Goal: Task Accomplishment & Management: Use online tool/utility

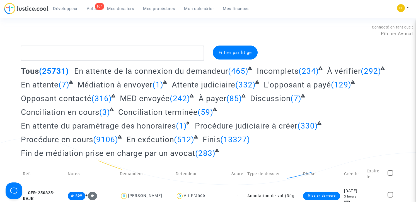
click at [123, 6] on link "Mes dossiers" at bounding box center [121, 8] width 36 height 8
click at [162, 10] on span "Mes procédures" at bounding box center [159, 8] width 32 height 5
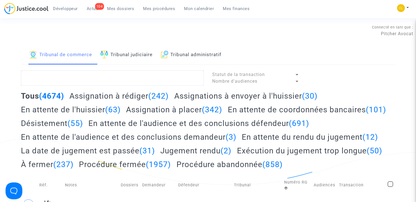
click at [139, 112] on h2 "Assignation à placer (342)" at bounding box center [174, 110] width 96 height 10
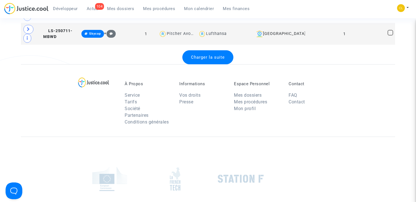
scroll to position [1213, 0]
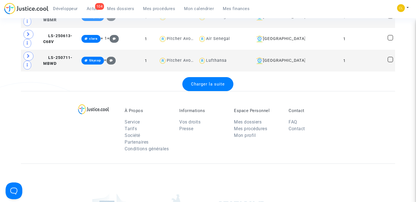
click at [204, 86] on span "Charger la suite" at bounding box center [208, 83] width 34 height 5
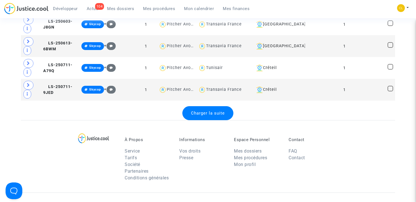
scroll to position [2310, 0]
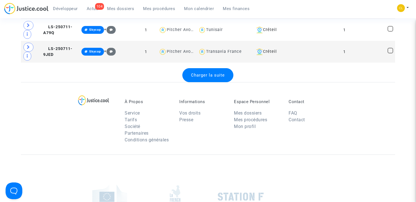
click at [216, 82] on div "Charger la suite" at bounding box center [207, 75] width 51 height 14
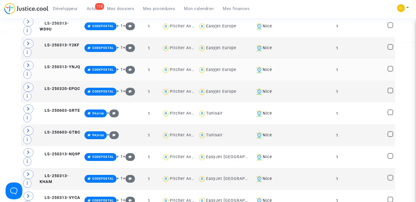
scroll to position [0, 0]
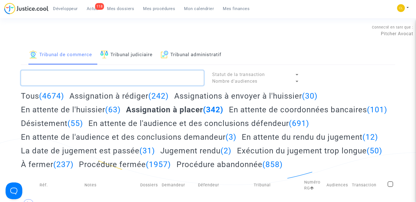
click at [102, 82] on textarea at bounding box center [112, 77] width 183 height 15
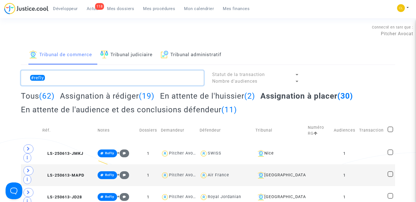
type textarea "#refly"
click at [74, 110] on h2 "En attente de l'audience et des conclusions défendeur (11)" at bounding box center [129, 110] width 216 height 10
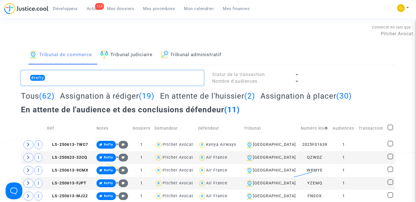
click at [78, 76] on textarea at bounding box center [112, 77] width 183 height 15
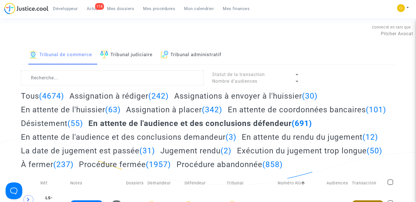
click at [122, 8] on span "Mes dossiers" at bounding box center [120, 8] width 27 height 5
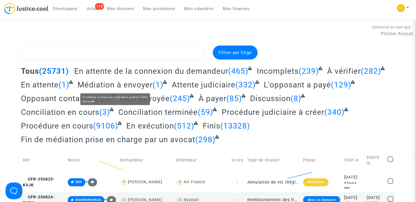
click at [139, 83] on span "Médiation à envoyer" at bounding box center [115, 84] width 75 height 9
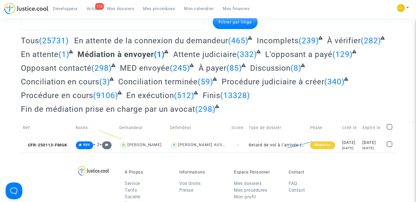
scroll to position [43, 0]
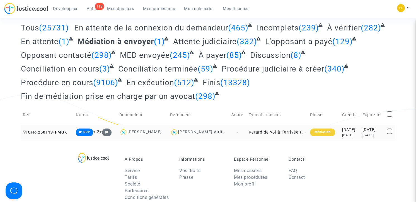
click at [26, 132] on icon at bounding box center [25, 132] width 4 height 4
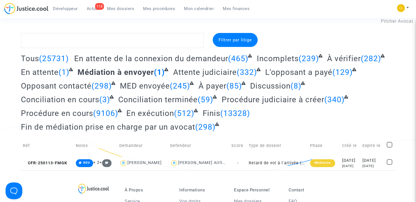
scroll to position [0, 0]
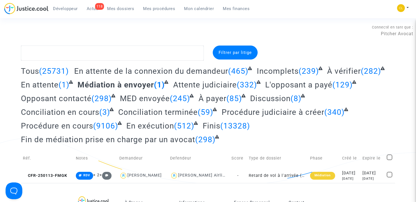
click at [84, 98] on span "Opposant contacté" at bounding box center [56, 98] width 71 height 9
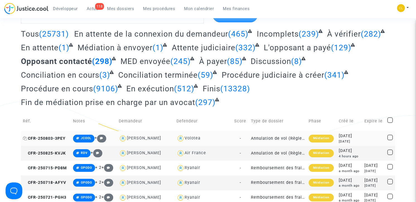
scroll to position [42, 0]
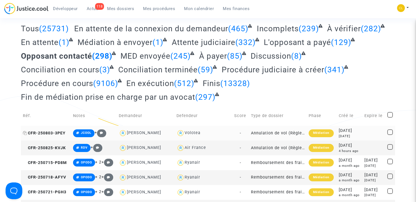
click at [26, 132] on icon at bounding box center [25, 133] width 4 height 4
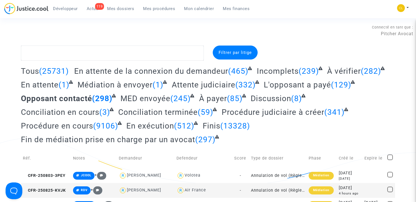
click at [114, 7] on span "Mes dossiers" at bounding box center [120, 8] width 27 height 5
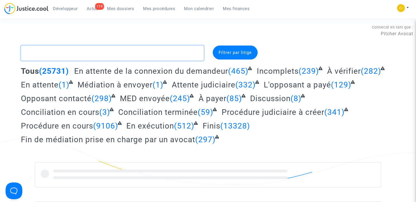
click at [62, 52] on textarea at bounding box center [112, 52] width 183 height 15
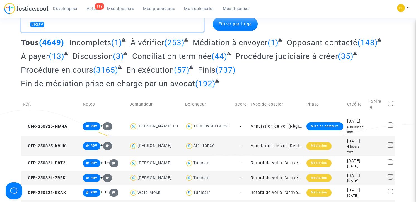
scroll to position [31, 0]
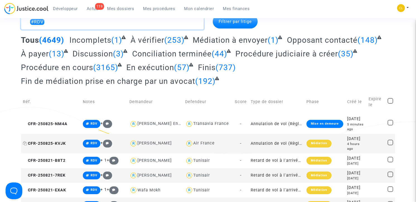
type textarea "#RDV"
click at [40, 143] on span "CFR-250825-KVJK" at bounding box center [44, 143] width 43 height 5
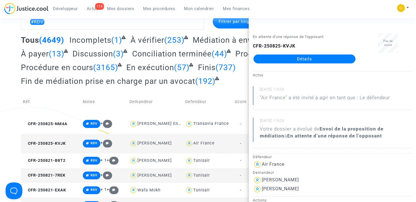
click at [277, 45] on b "CFR-250825-KVJK" at bounding box center [274, 45] width 42 height 5
copy div "CFR-250825-KVJK Détails"
